Goal: Information Seeking & Learning: Find specific fact

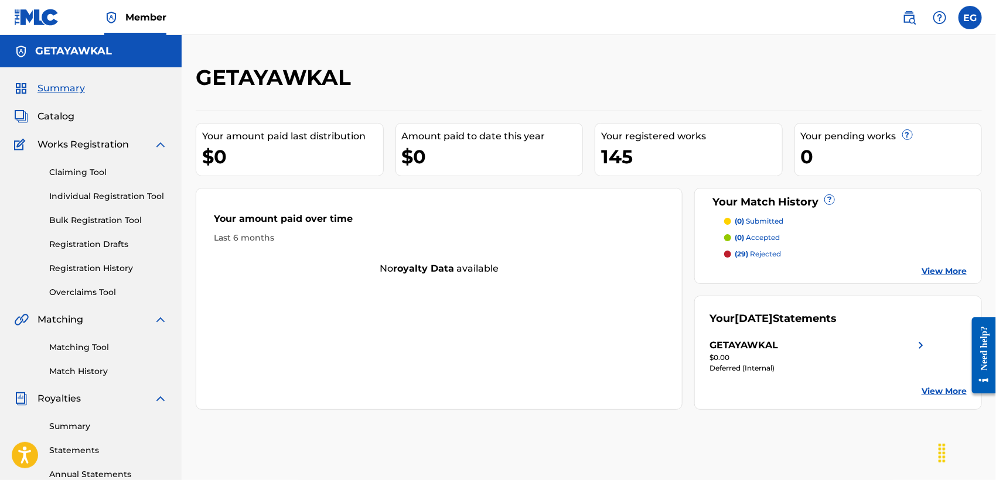
click at [59, 115] on span "Catalog" at bounding box center [55, 117] width 37 height 14
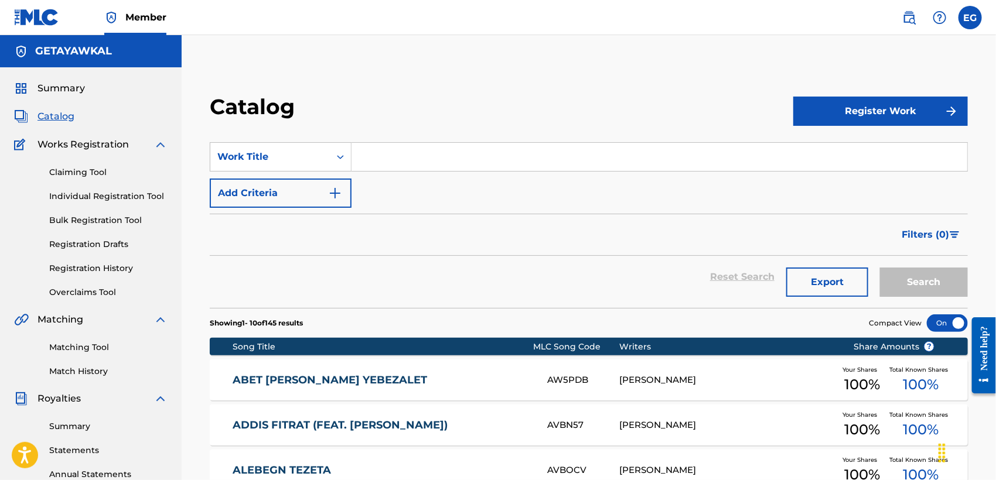
drag, startPoint x: 918, startPoint y: 148, endPoint x: 986, endPoint y: 135, distance: 69.2
click at [977, 135] on div "Catalog Register Work SearchWithCriteria03551dcf-877d-424b-a133-4f3da577d763 Wo…" at bounding box center [589, 480] width 786 height 773
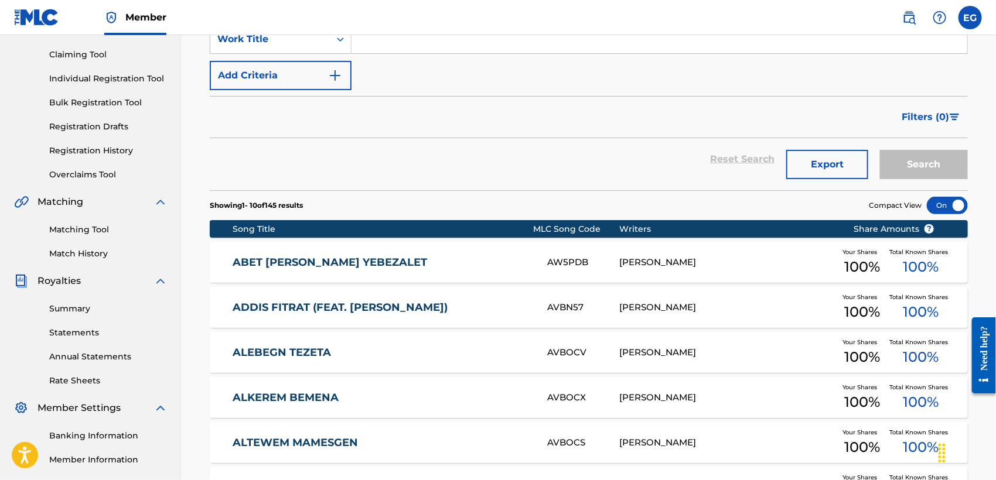
scroll to position [127, 0]
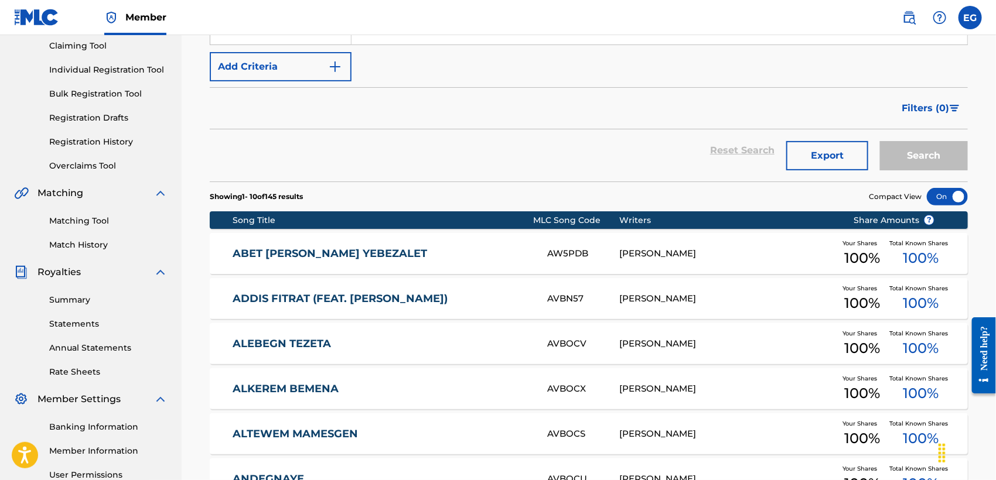
click at [468, 259] on div "ABET [PERSON_NAME] YEBEZALET AW5PDB [PERSON_NAME] Your Shares 100 % Total Known…" at bounding box center [589, 253] width 758 height 41
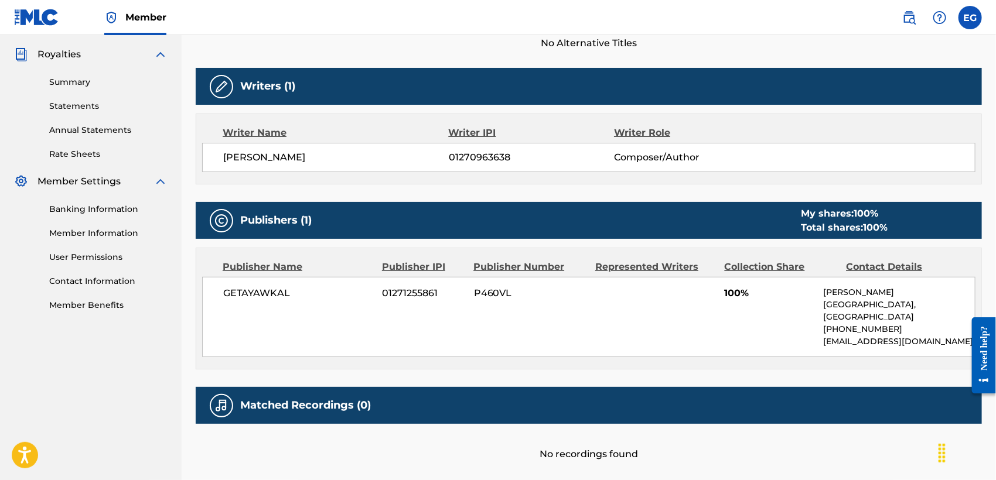
scroll to position [353, 0]
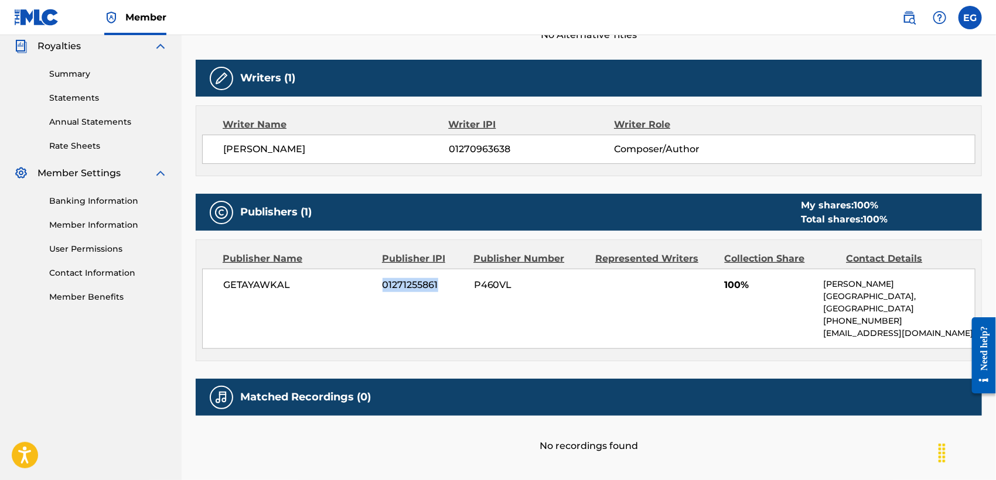
drag, startPoint x: 439, startPoint y: 285, endPoint x: 385, endPoint y: 285, distance: 53.9
click at [385, 285] on span "01271255861" at bounding box center [423, 285] width 83 height 14
copy span "01271255861"
drag, startPoint x: 286, startPoint y: 283, endPoint x: 246, endPoint y: 283, distance: 39.8
click at [246, 283] on span "GETAYAWKAL" at bounding box center [298, 285] width 151 height 14
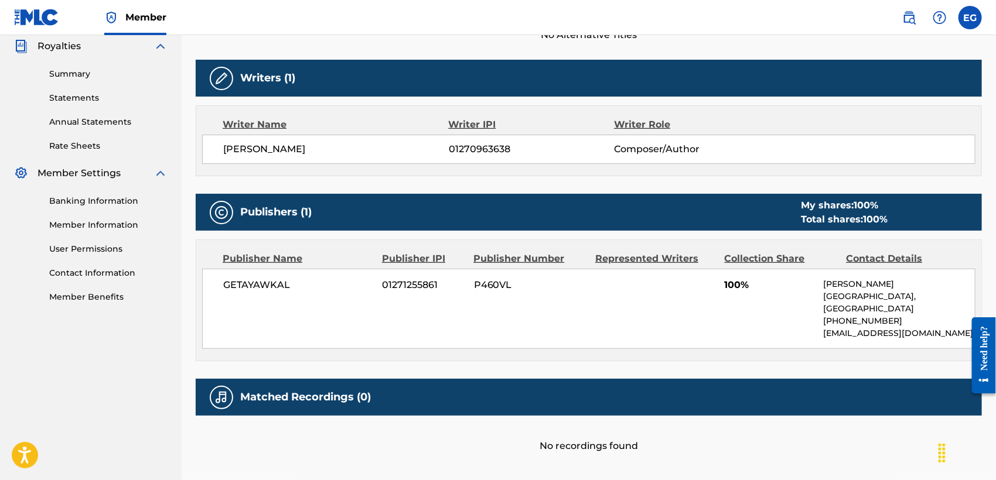
click at [233, 283] on span "GETAYAWKAL" at bounding box center [298, 285] width 151 height 14
drag, startPoint x: 225, startPoint y: 283, endPoint x: 291, endPoint y: 283, distance: 65.6
click at [291, 283] on span "GETAYAWKAL" at bounding box center [298, 285] width 151 height 14
copy span "GETAYAWKAL"
click at [367, 292] on div "GETAYAWKAL 01271255861 P460VL 100% [PERSON_NAME] [GEOGRAPHIC_DATA], [GEOGRAPHIC…" at bounding box center [588, 309] width 773 height 80
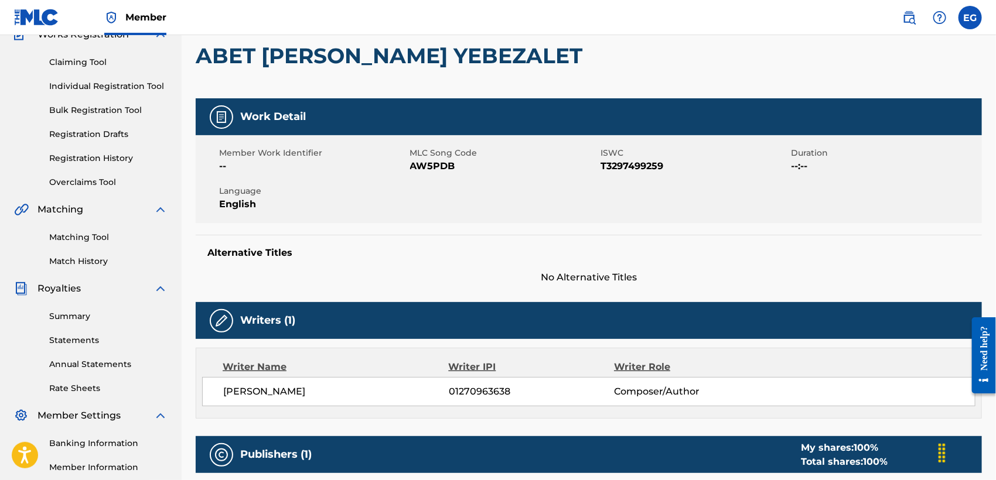
scroll to position [0, 0]
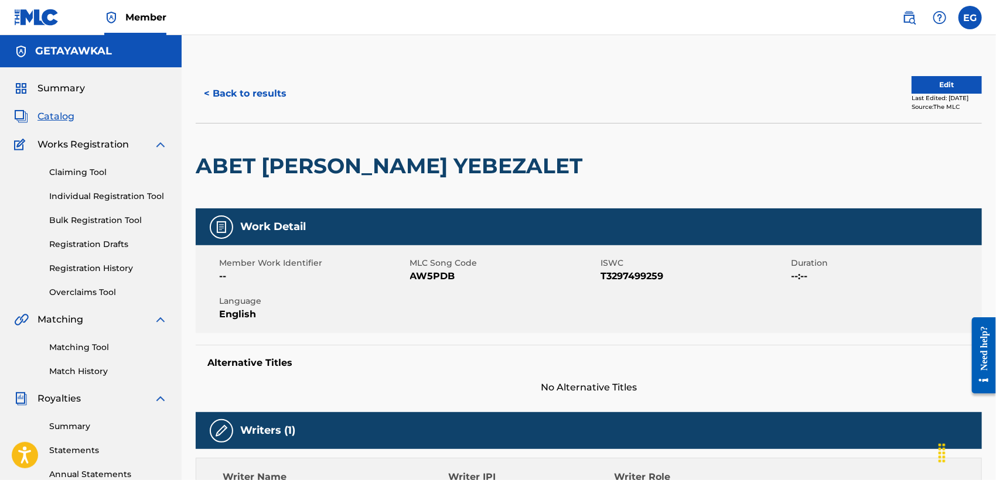
click at [257, 95] on button "< Back to results" at bounding box center [245, 93] width 99 height 29
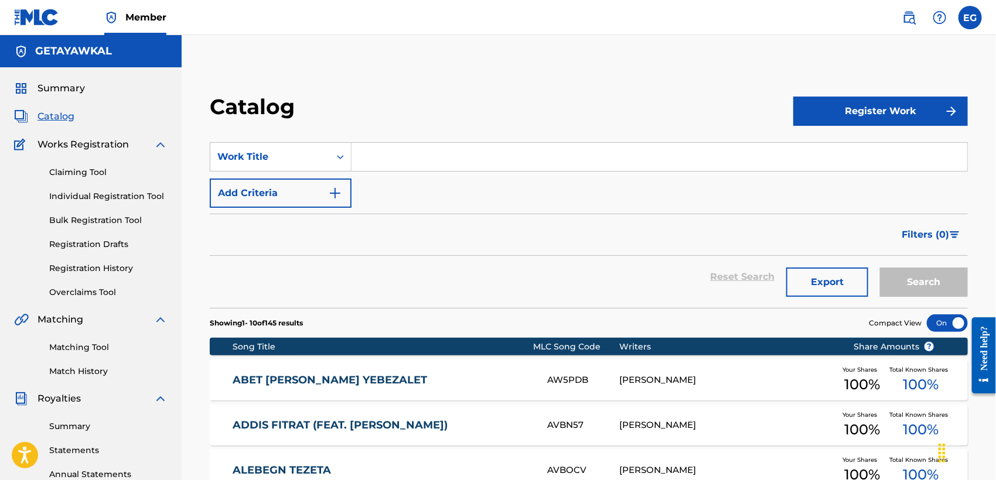
click at [675, 157] on input "Search Form" at bounding box center [659, 157] width 616 height 28
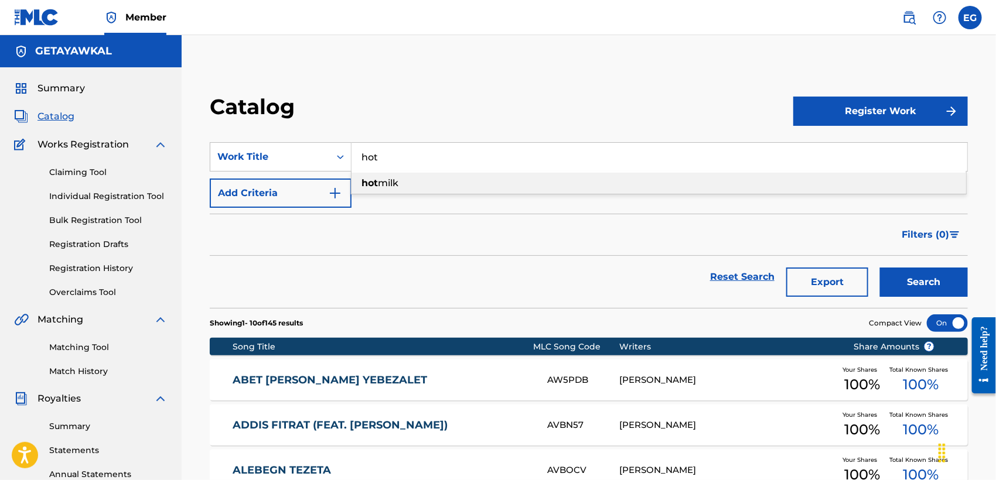
click at [614, 182] on div "hot milk" at bounding box center [658, 183] width 614 height 21
type input "hot milk"
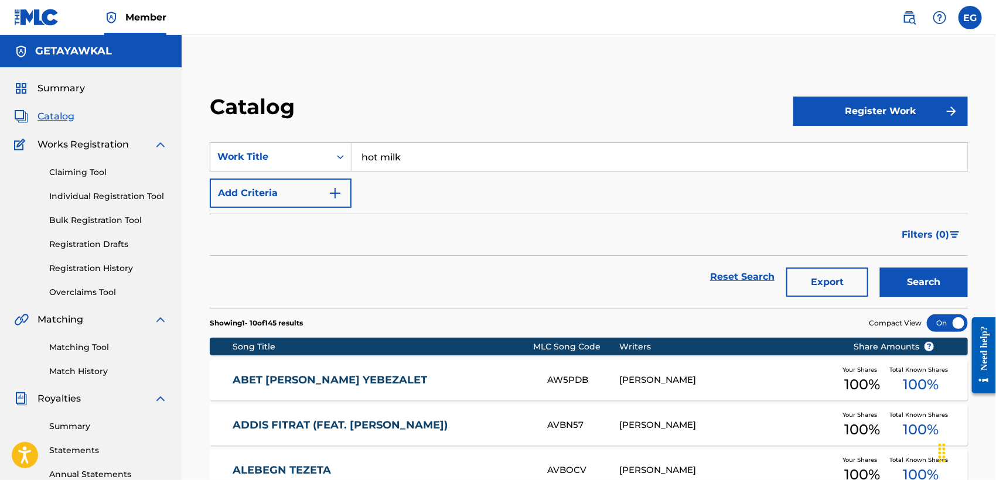
click at [921, 283] on button "Search" at bounding box center [924, 282] width 88 height 29
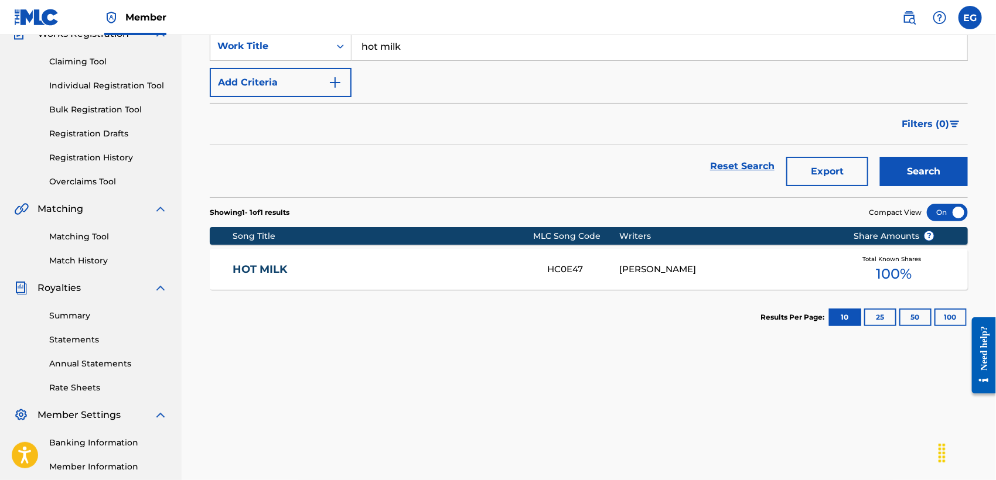
scroll to position [125, 0]
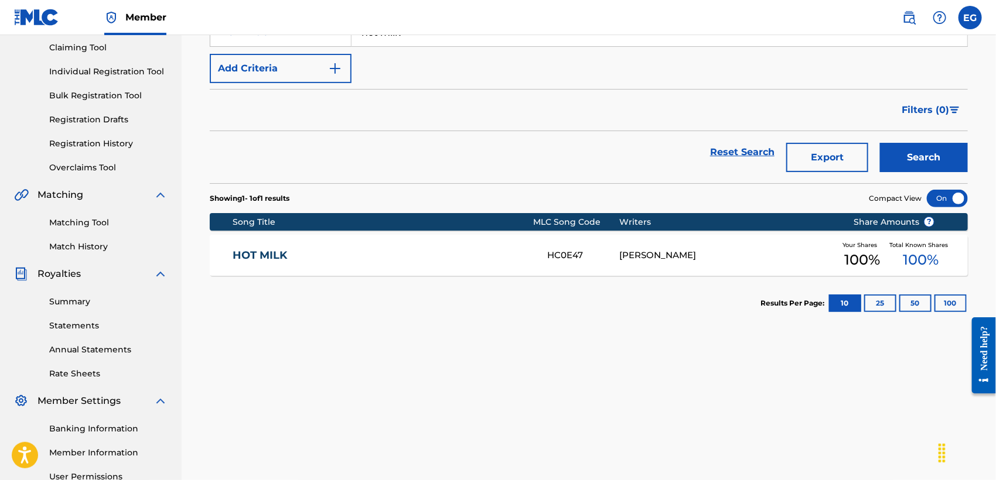
click at [440, 247] on div "HOT MILK HC0E47 [PERSON_NAME] Your Shares 100 % Total Known Shares 100 %" at bounding box center [589, 255] width 758 height 41
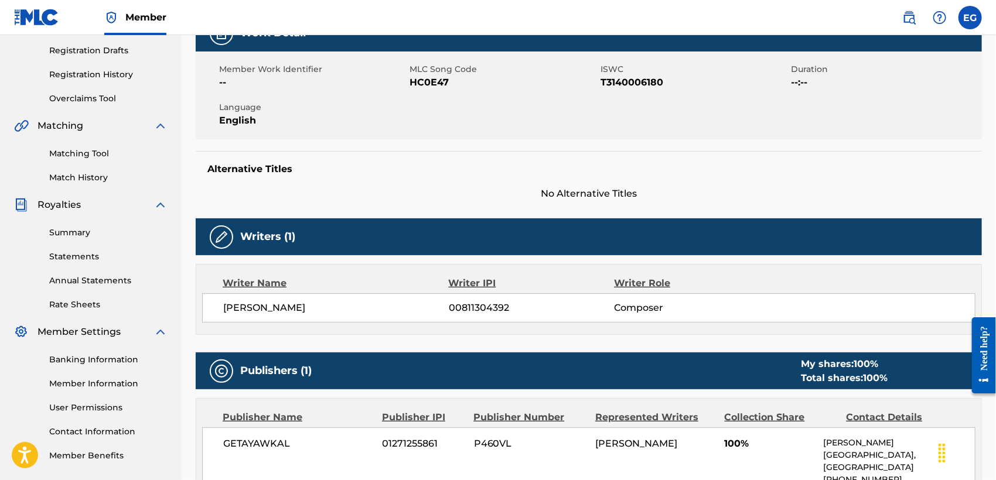
scroll to position [192, 0]
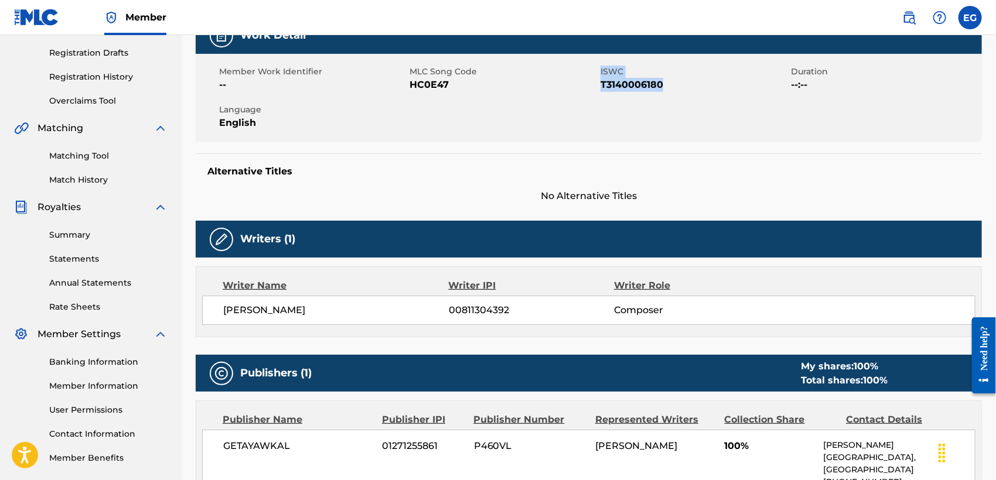
drag, startPoint x: 598, startPoint y: 81, endPoint x: 673, endPoint y: 83, distance: 75.0
click at [673, 83] on div "Member Work Identifier -- MLC Song Code HC0E47 ISWC T3140006180 Duration --:-- …" at bounding box center [589, 98] width 786 height 88
click at [673, 83] on span "T3140006180" at bounding box center [694, 85] width 188 height 14
drag, startPoint x: 668, startPoint y: 83, endPoint x: 600, endPoint y: 80, distance: 67.4
click at [600, 80] on span "T3140006180" at bounding box center [694, 85] width 188 height 14
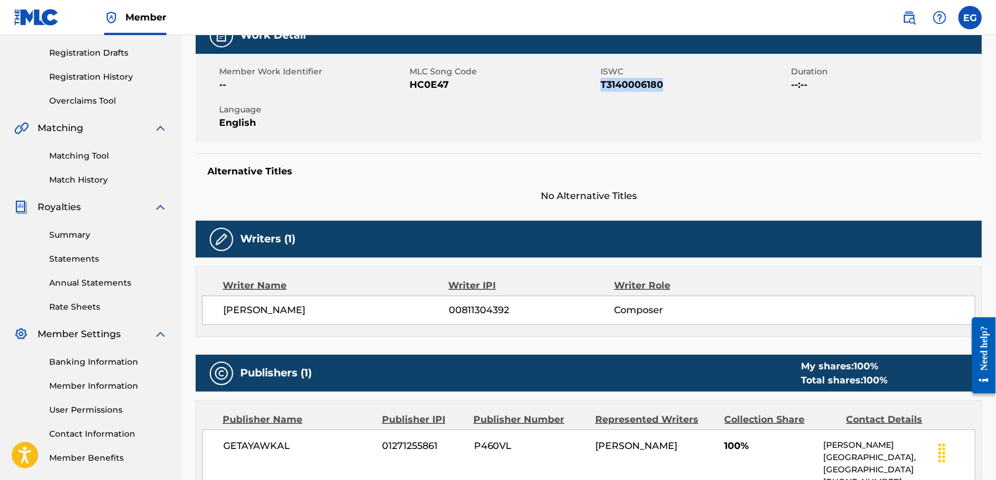
copy span "T3140006180"
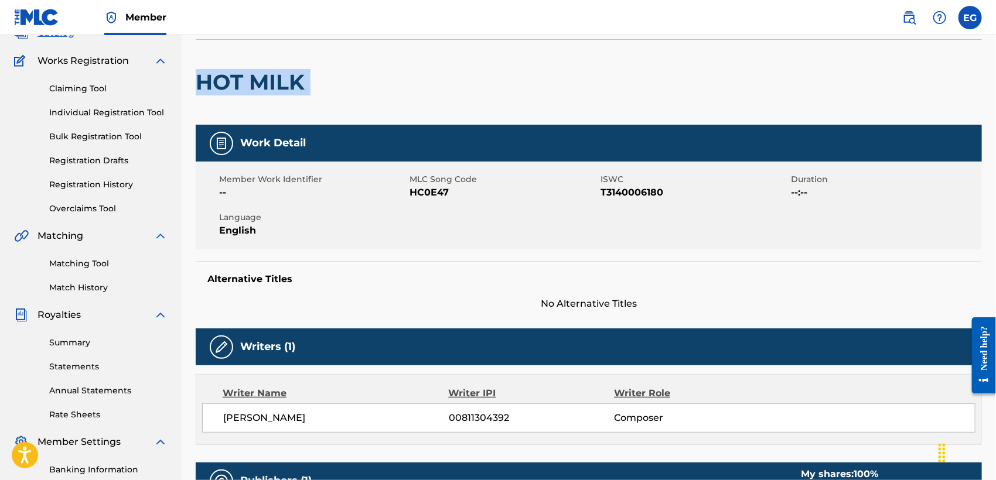
drag, startPoint x: 326, startPoint y: 92, endPoint x: 189, endPoint y: 81, distance: 137.5
copy div "HOT MILK"
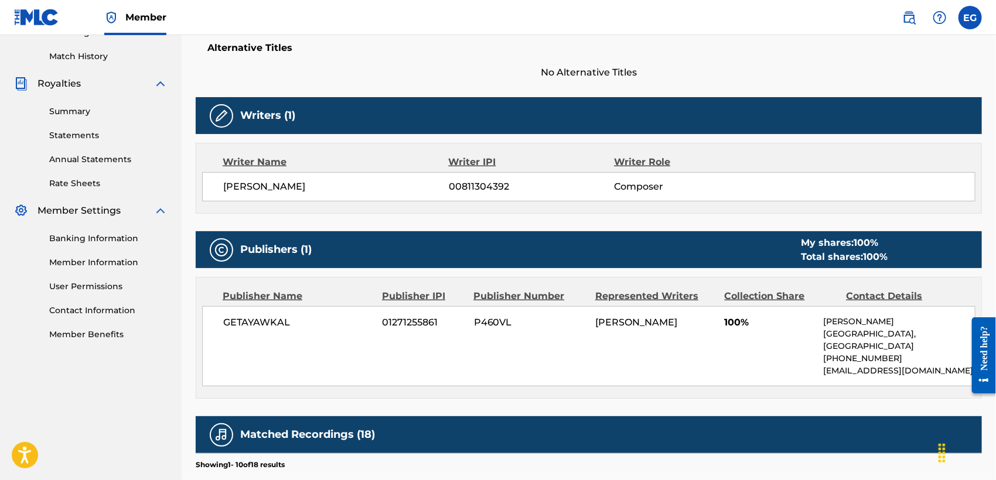
scroll to position [360, 0]
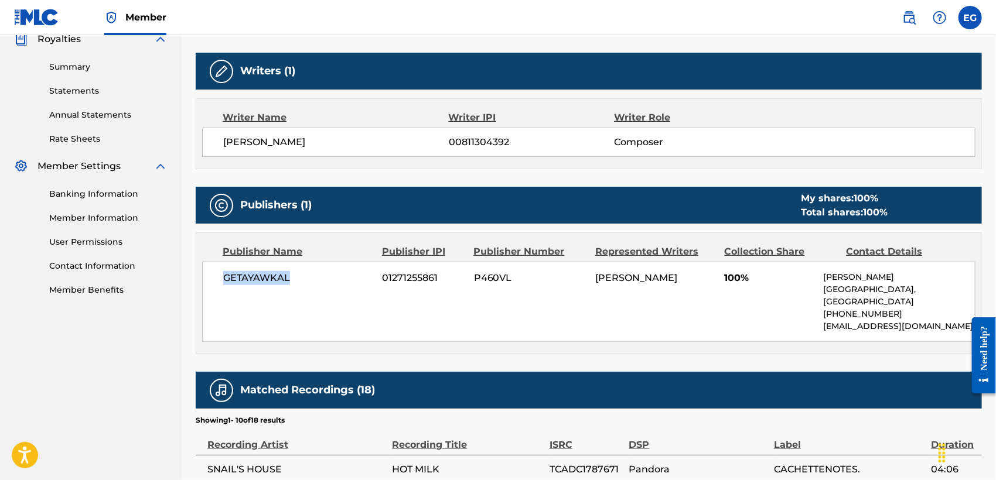
drag, startPoint x: 309, startPoint y: 278, endPoint x: 225, endPoint y: 272, distance: 84.0
click at [225, 272] on span "GETAYAWKAL" at bounding box center [298, 278] width 151 height 14
copy span "GETAYAWKAL"
drag, startPoint x: 388, startPoint y: 276, endPoint x: 450, endPoint y: 276, distance: 62.7
click at [450, 276] on span "01271255861" at bounding box center [423, 278] width 83 height 14
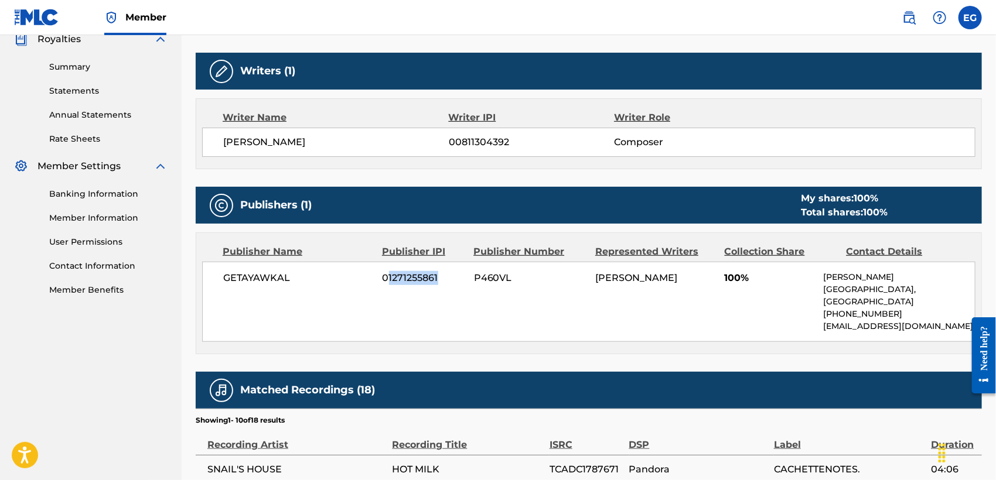
copy span "1271255861"
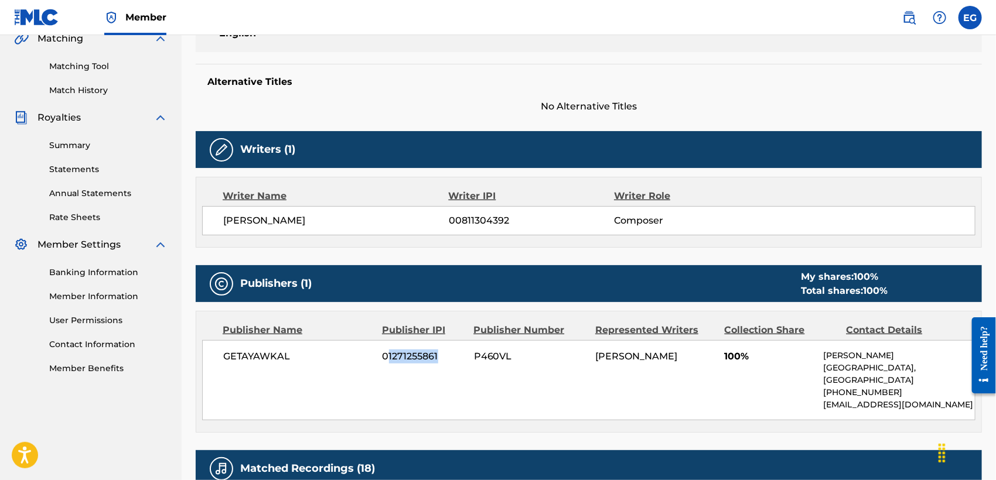
scroll to position [274, 0]
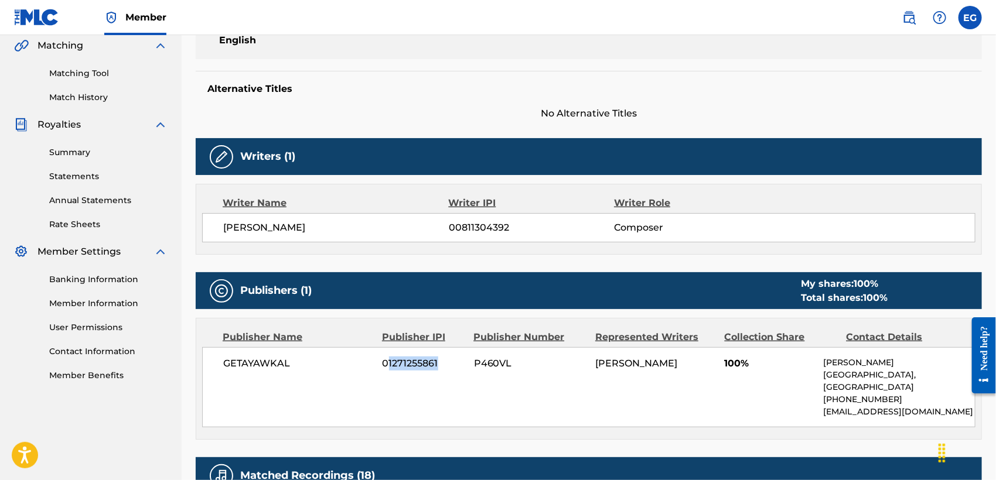
drag, startPoint x: 303, startPoint y: 222, endPoint x: 215, endPoint y: 228, distance: 88.6
click at [215, 228] on div "[PERSON_NAME] 00811304392 Composer" at bounding box center [588, 227] width 773 height 29
copy span "[PERSON_NAME]"
click at [841, 225] on div "[PERSON_NAME] 00811304392 Composer" at bounding box center [599, 228] width 752 height 14
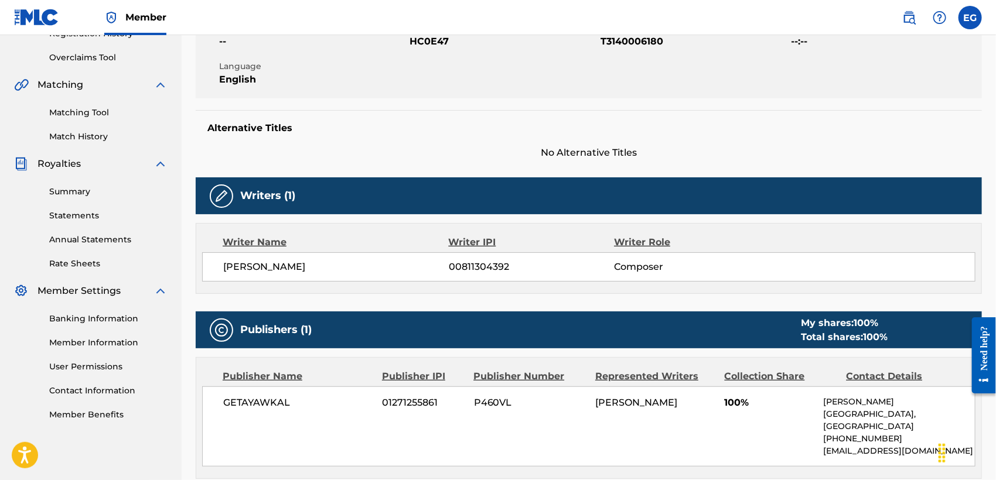
scroll to position [217, 0]
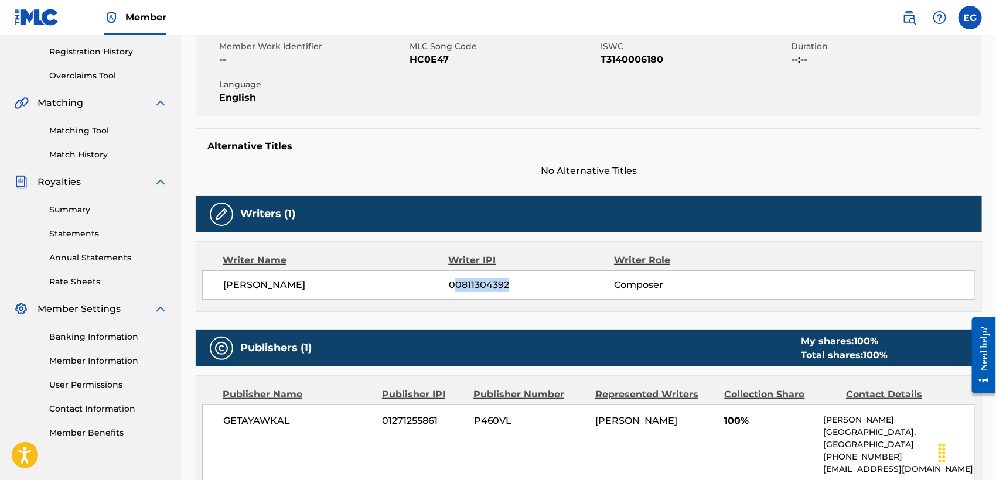
drag, startPoint x: 455, startPoint y: 280, endPoint x: 532, endPoint y: 282, distance: 77.3
click at [532, 282] on span "00811304392" at bounding box center [531, 285] width 165 height 14
copy span "0811304392"
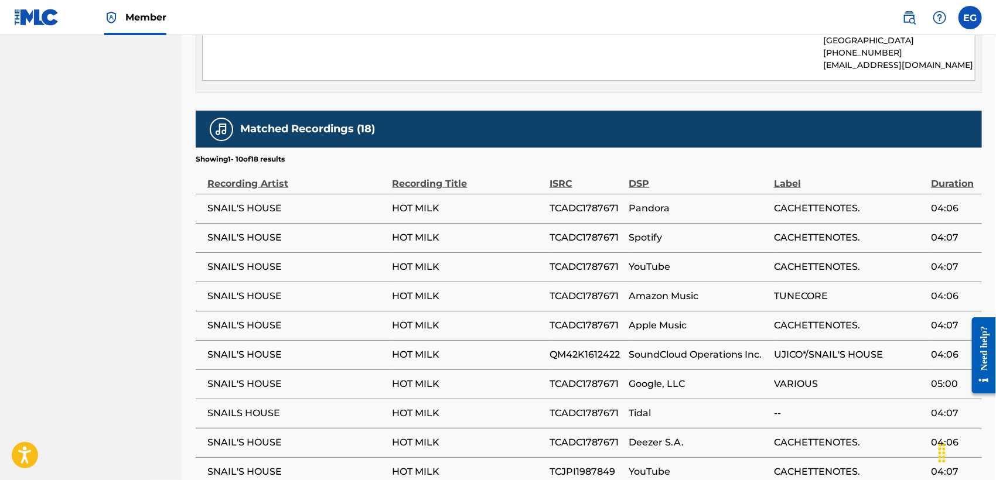
scroll to position [602, 0]
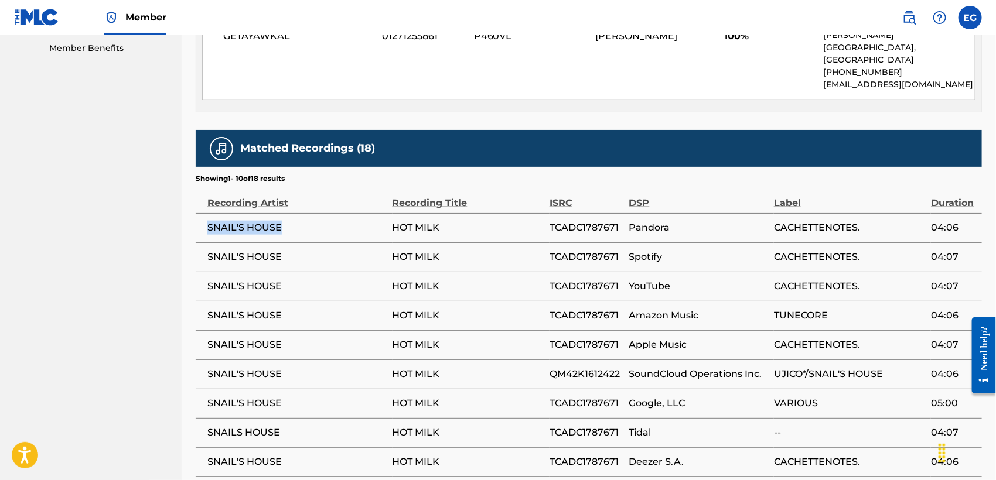
drag, startPoint x: 289, startPoint y: 229, endPoint x: 207, endPoint y: 222, distance: 81.7
click at [207, 222] on span "SNAIL'S HOUSE" at bounding box center [296, 228] width 179 height 14
copy span "SNAIL'S HOUSE"
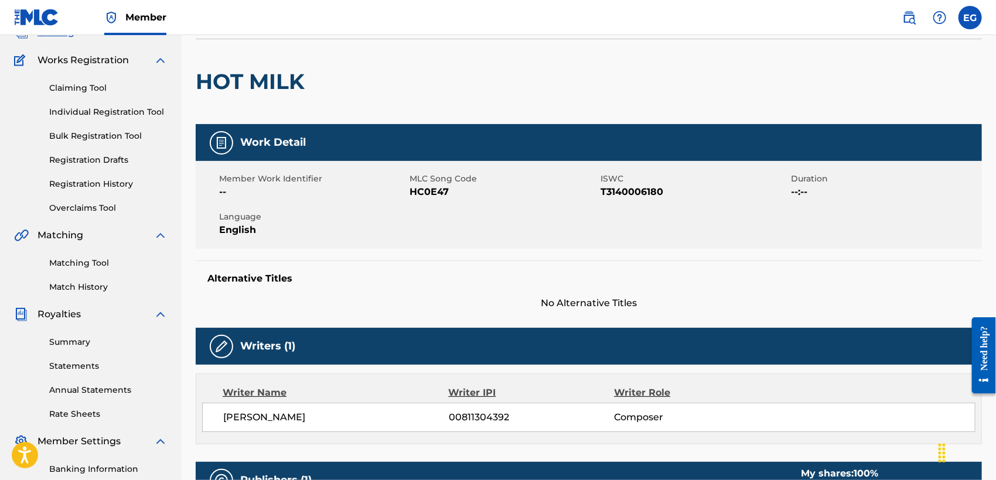
scroll to position [49, 0]
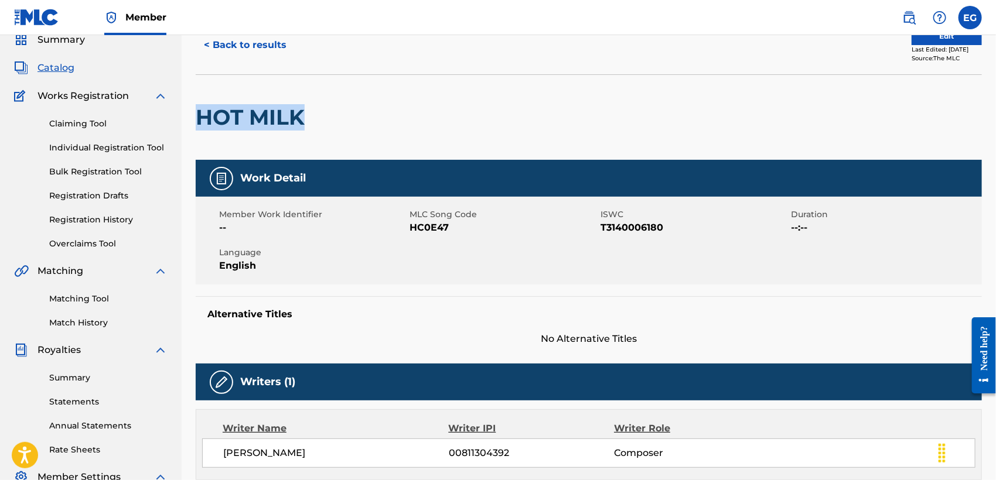
drag, startPoint x: 277, startPoint y: 109, endPoint x: 197, endPoint y: 114, distance: 80.4
click at [197, 114] on h2 "HOT MILK" at bounding box center [253, 117] width 115 height 26
copy h2 "HOT MILK"
click at [98, 294] on link "Matching Tool" at bounding box center [108, 299] width 118 height 12
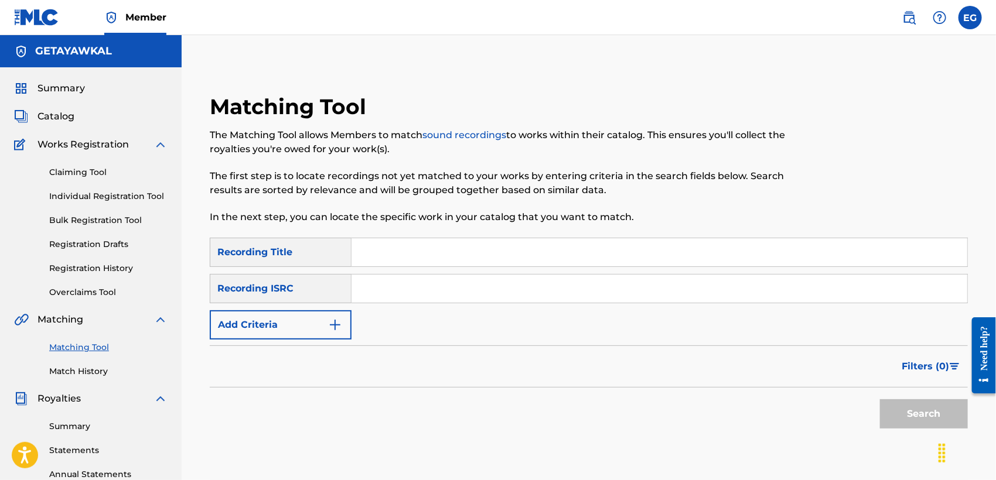
click at [417, 247] on input "Search Form" at bounding box center [659, 252] width 616 height 28
paste input "HOT MILK"
type input "HOT MILK"
click at [890, 407] on button "Search" at bounding box center [924, 413] width 88 height 29
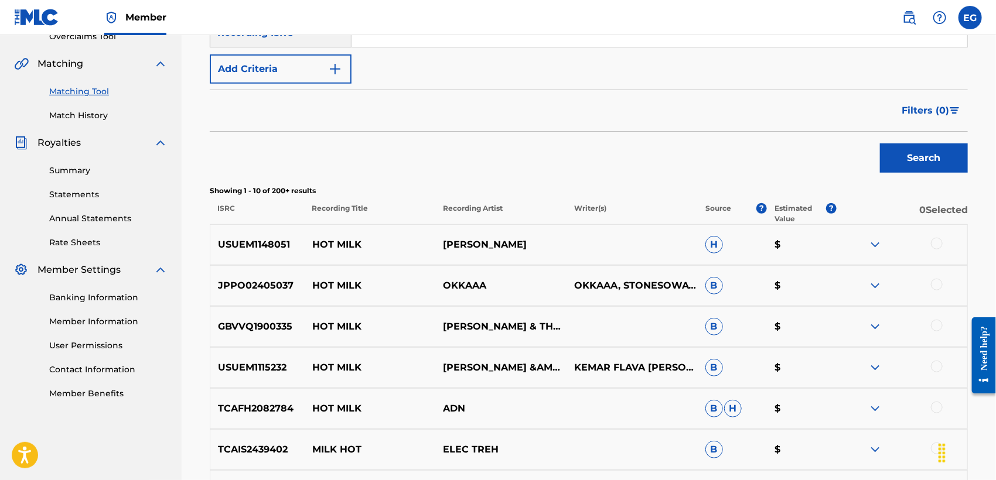
scroll to position [267, 0]
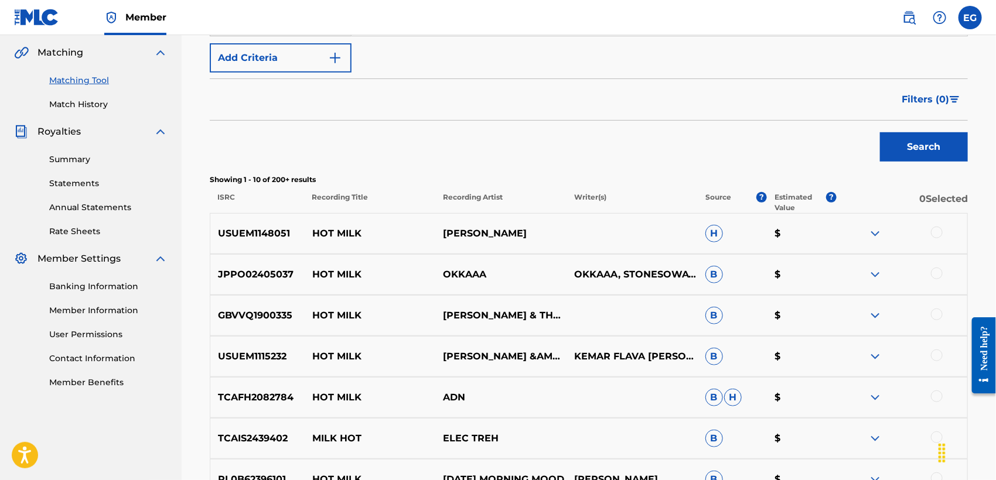
click at [925, 100] on span "Filters ( 0 )" at bounding box center [924, 100] width 47 height 14
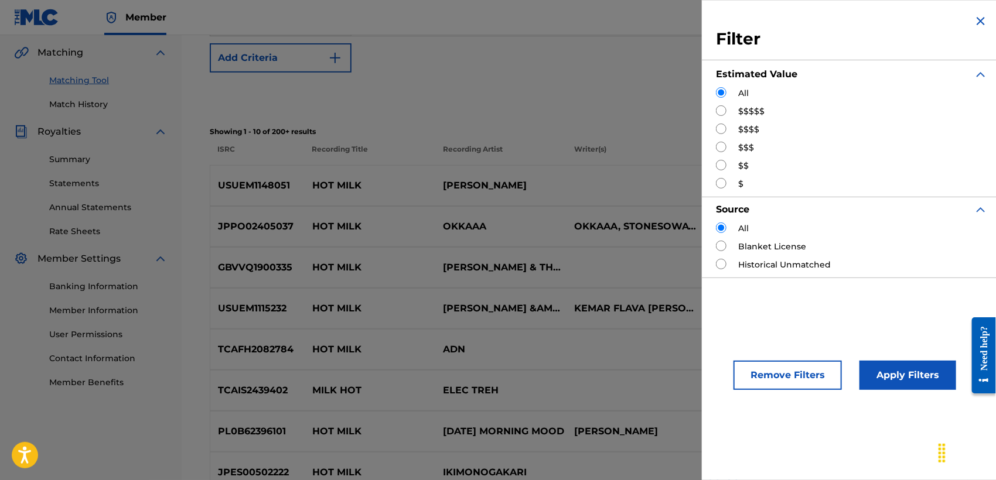
click at [738, 114] on label "$$$$$" at bounding box center [751, 111] width 26 height 12
click at [726, 114] on div "$$$$$" at bounding box center [852, 111] width 272 height 12
click at [723, 110] on input "Search Form" at bounding box center [721, 110] width 11 height 11
radio input "true"
click at [894, 385] on button "Apply Filters" at bounding box center [907, 375] width 97 height 29
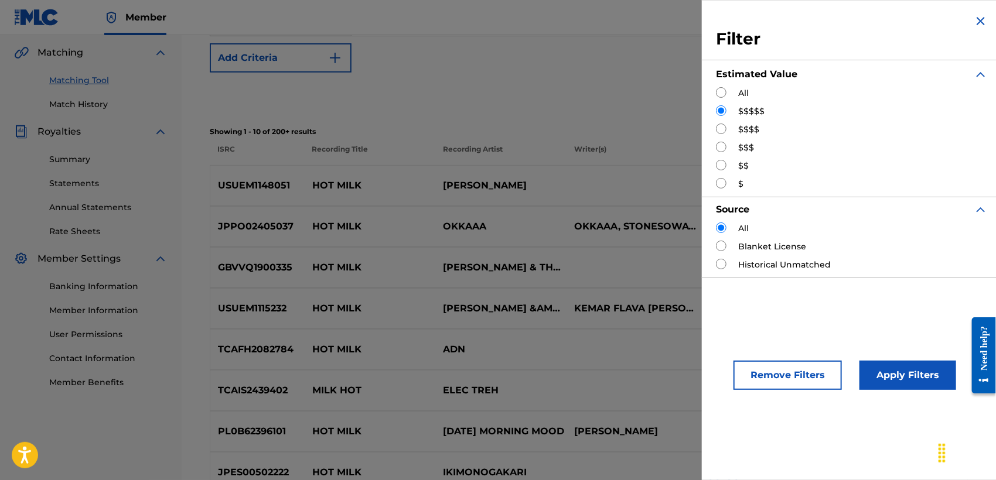
scroll to position [246, 0]
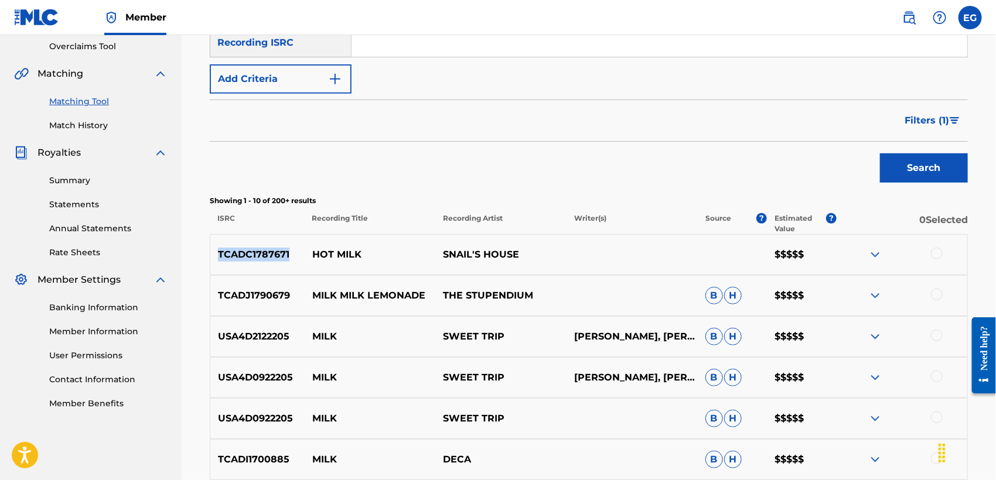
drag, startPoint x: 300, startPoint y: 255, endPoint x: 217, endPoint y: 249, distance: 82.8
click at [217, 249] on p "TCADC1787671" at bounding box center [257, 255] width 94 height 14
click at [876, 252] on img at bounding box center [875, 255] width 14 height 14
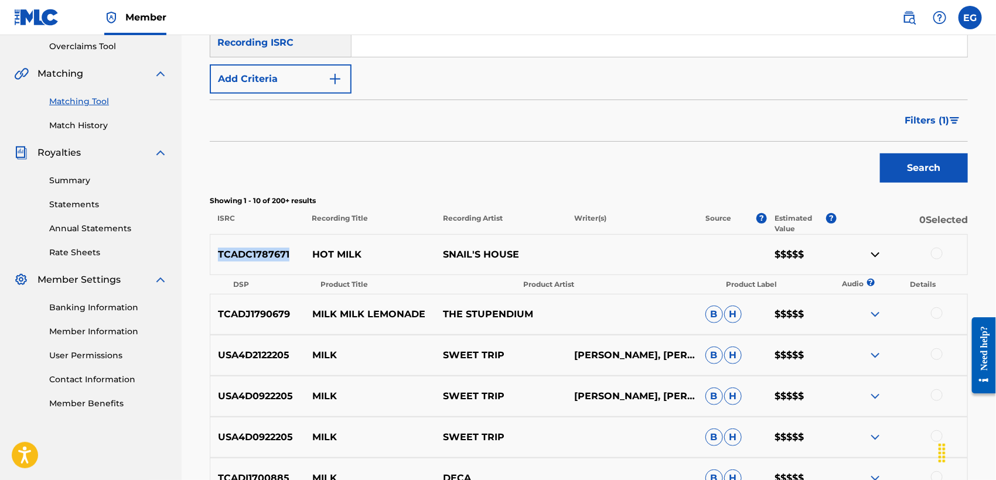
click at [876, 252] on img at bounding box center [875, 255] width 14 height 14
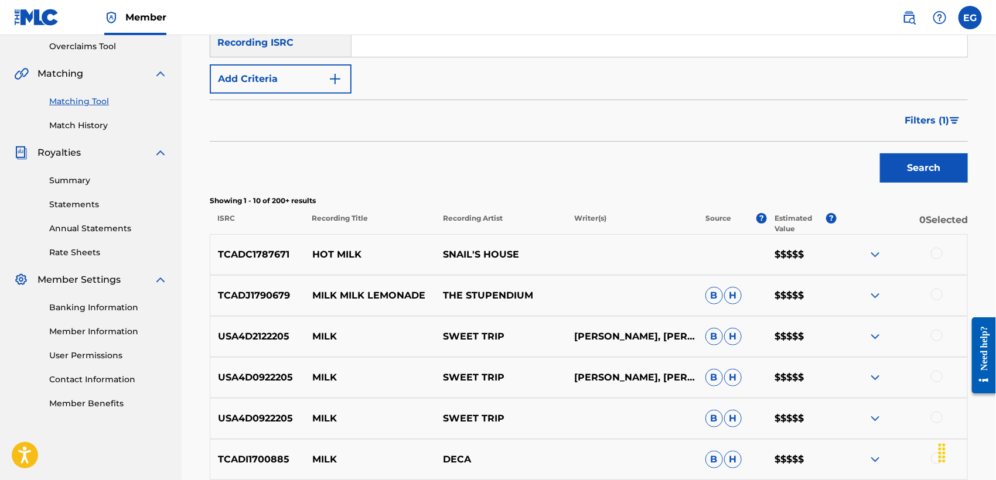
click at [414, 189] on div "SearchWithCriteria7ae4d4f6-7ecd-4691-8908-1d2e92438f92 Recording Title HOT MILK…" at bounding box center [589, 333] width 758 height 682
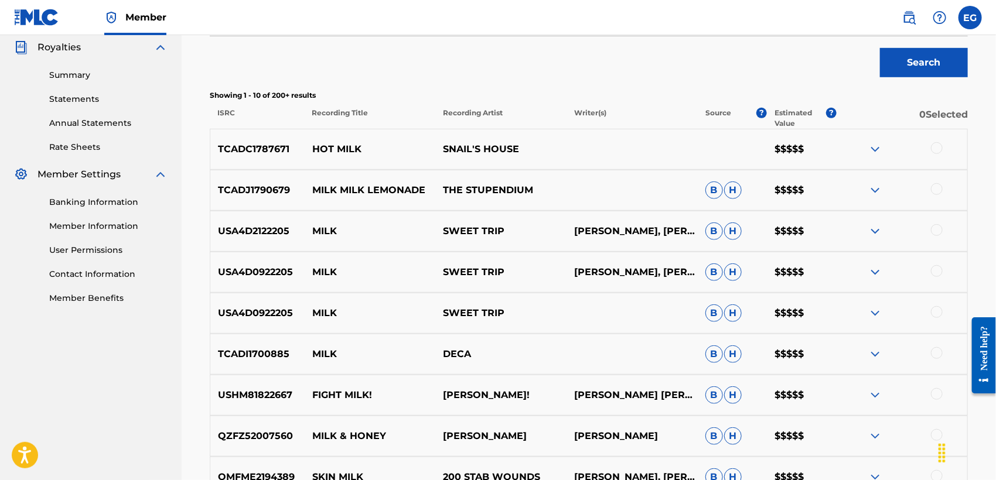
scroll to position [411, 0]
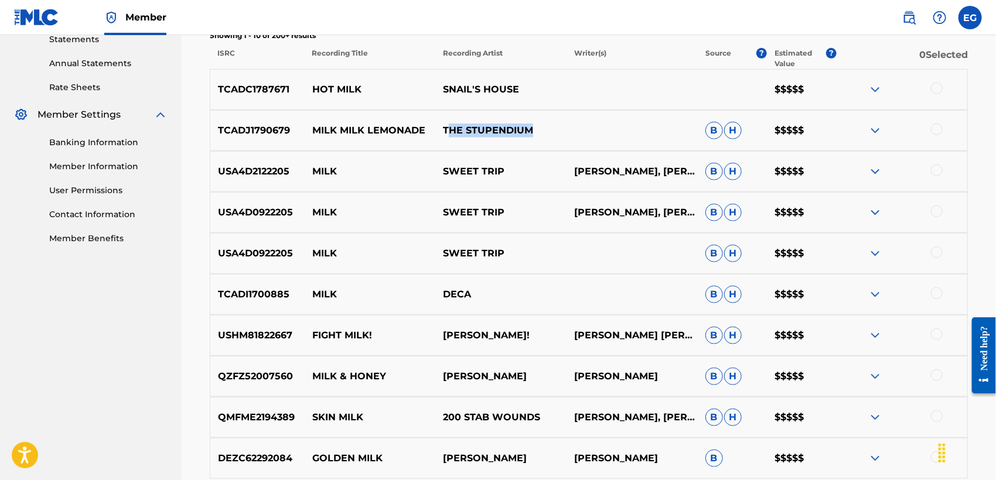
drag, startPoint x: 446, startPoint y: 128, endPoint x: 541, endPoint y: 129, distance: 95.5
click at [541, 129] on p "THE STUPENDIUM" at bounding box center [500, 131] width 131 height 14
